Goal: Task Accomplishment & Management: Manage account settings

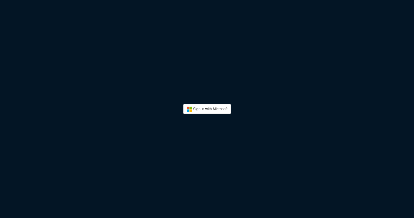
click at [222, 108] on button "Sign In" at bounding box center [207, 109] width 48 height 10
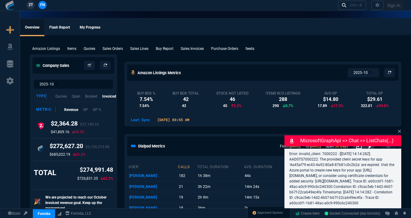
select select "17: house"
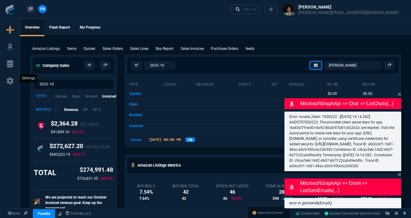
click at [11, 77] on icon at bounding box center [9, 80] width 9 height 7
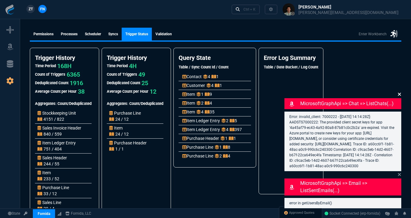
click at [401, 93] on icon at bounding box center [399, 94] width 3 height 3
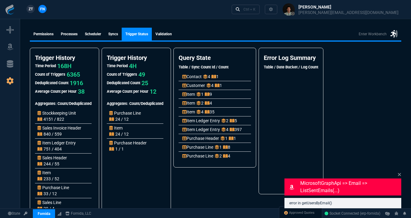
click at [400, 178] on div "MicrosoftGraphApi => email => listSentEmails(...) error in getUsersByEmail()" at bounding box center [342, 189] width 117 height 37
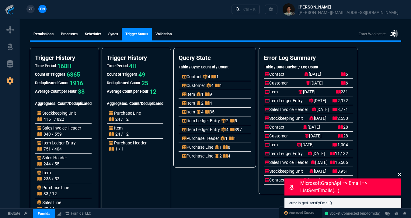
click at [400, 175] on icon at bounding box center [399, 174] width 3 height 3
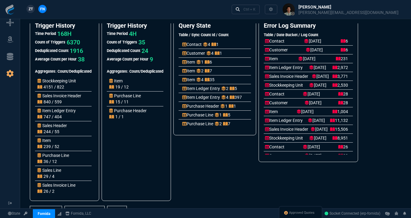
scroll to position [5, 0]
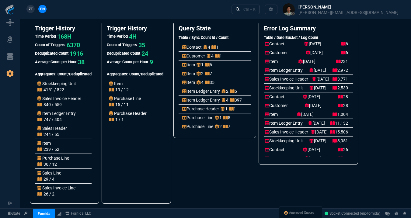
click at [288, 90] on p "Stockkeeping Unit" at bounding box center [284, 88] width 38 height 6
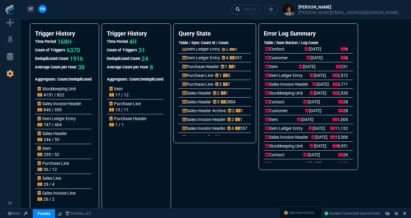
scroll to position [48, 0]
